Goal: Navigation & Orientation: Find specific page/section

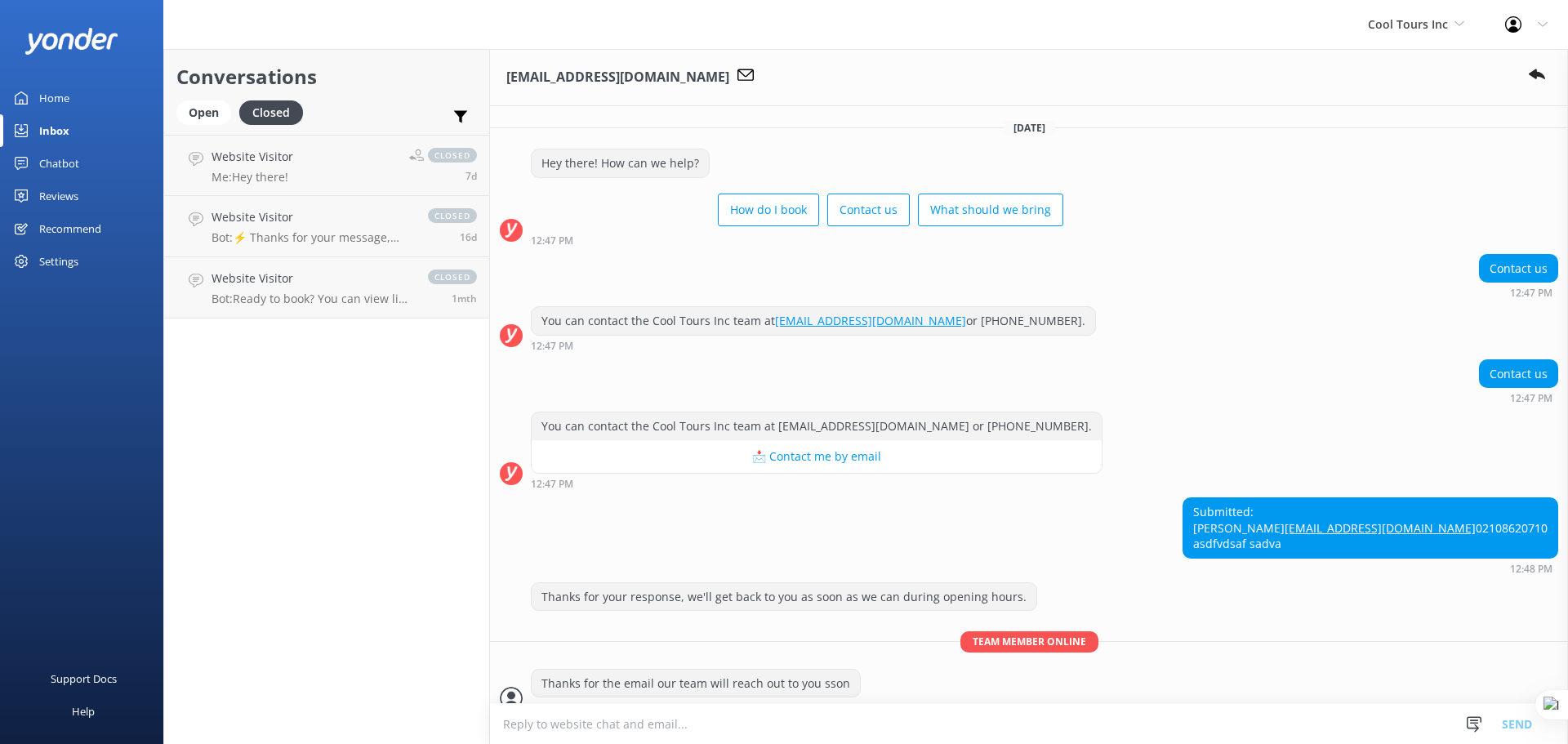
scroll to position [192, 0]
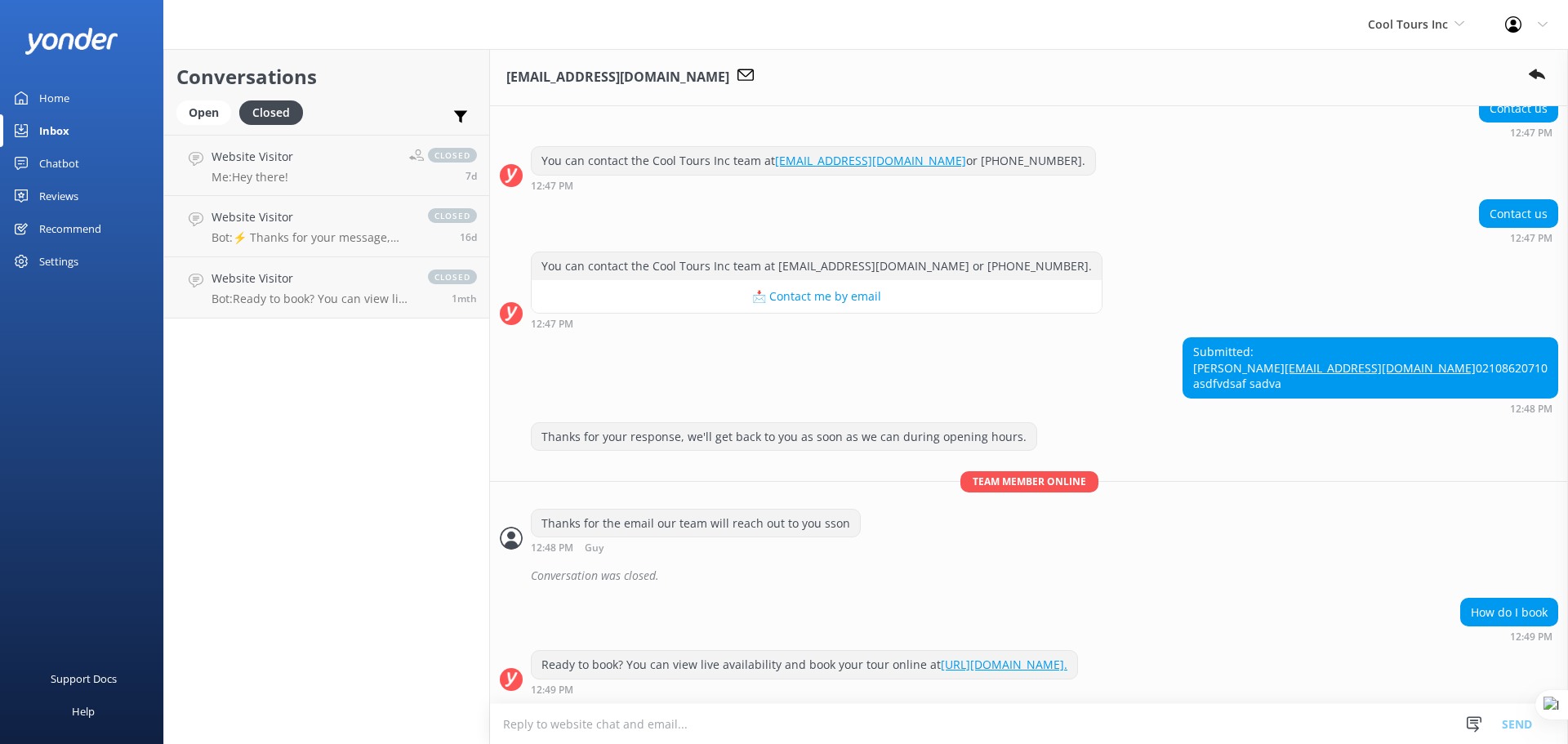
click at [1430, 12] on div "Cool Tours Inc Yonder demo [GEOGRAPHIC_DATA] Bea [PERSON_NAME] Kayaks Yonder Lu…" at bounding box center [1416, 25] width 138 height 49
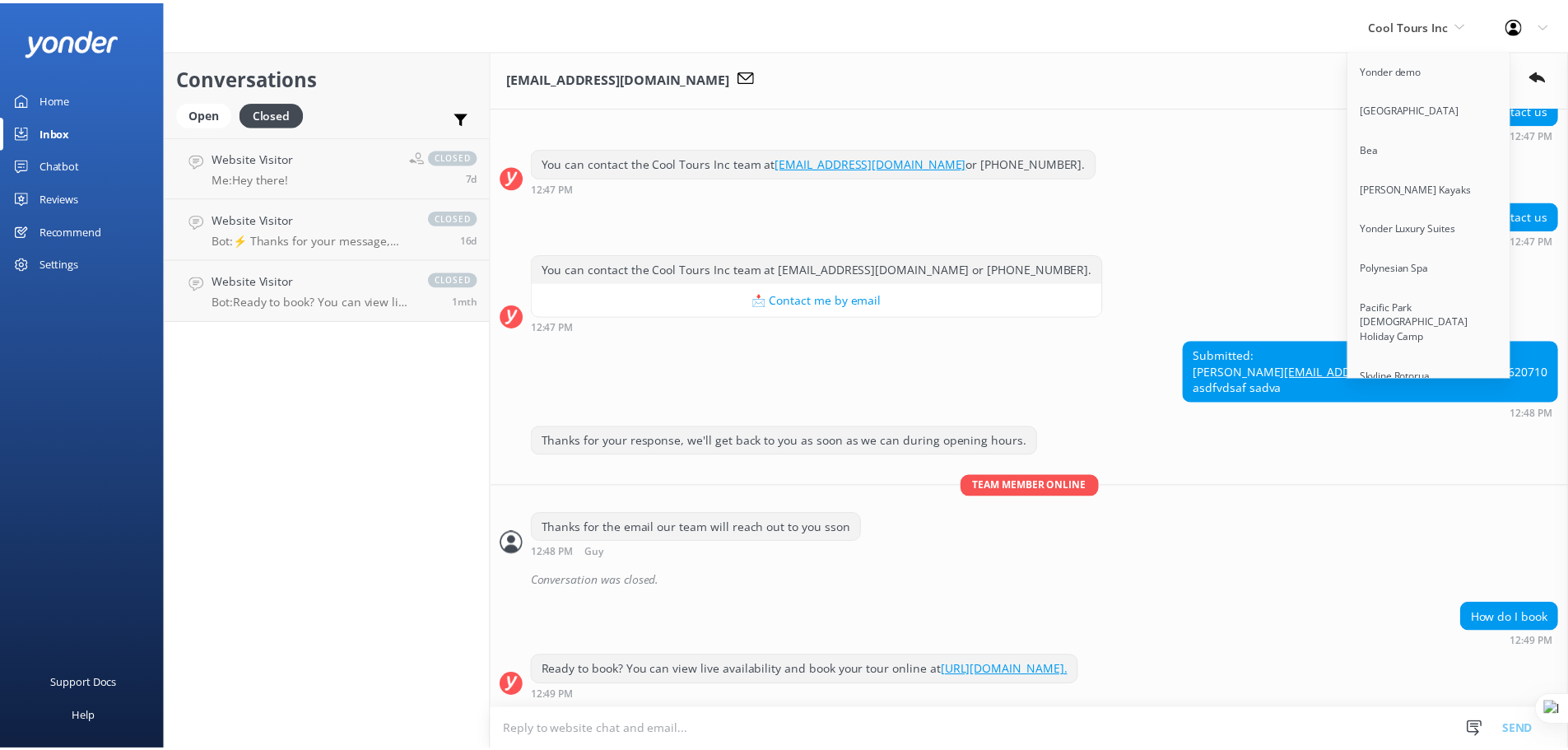
scroll to position [12529, 0]
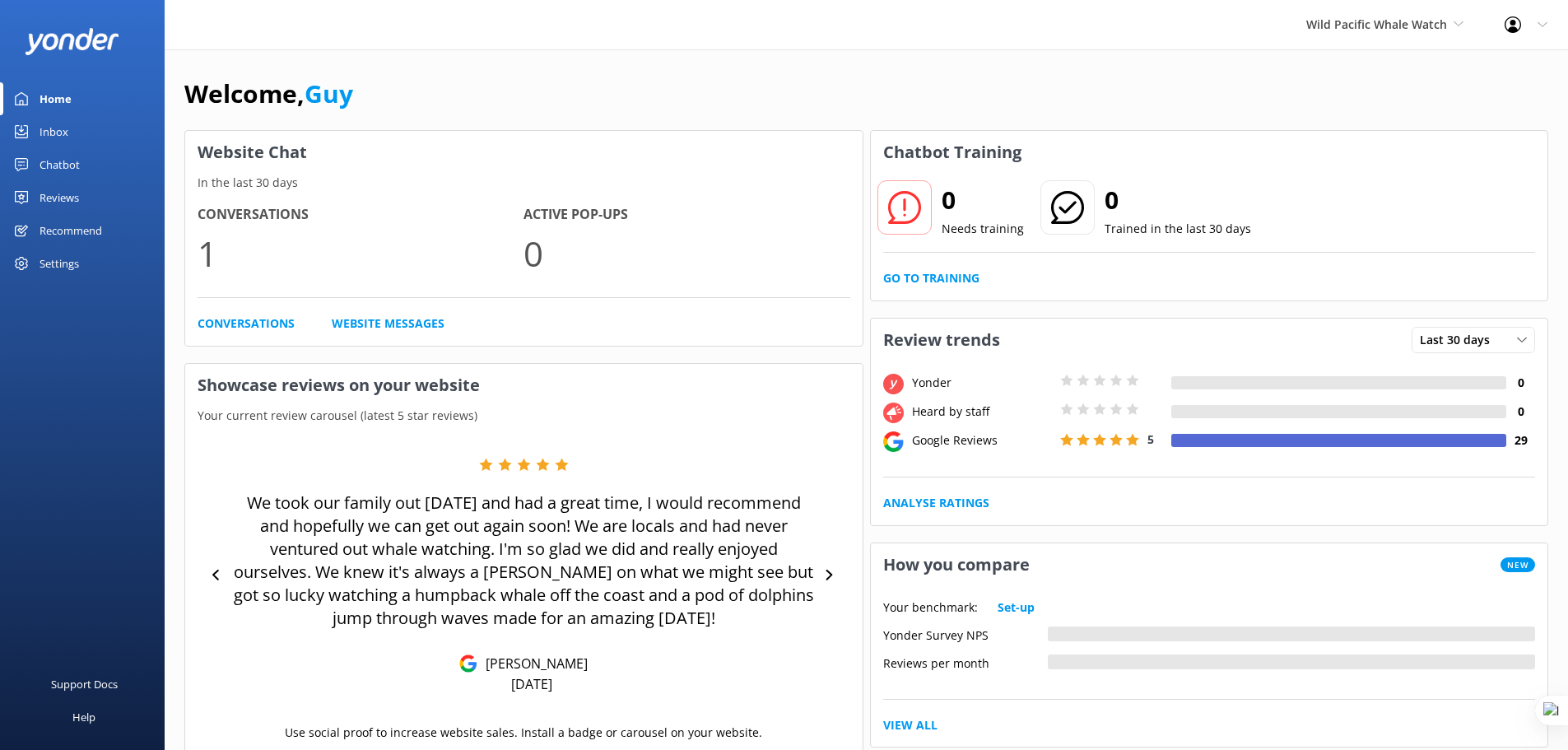
click at [58, 199] on div "Reviews" at bounding box center [60, 197] width 40 height 33
